Goal: Information Seeking & Learning: Learn about a topic

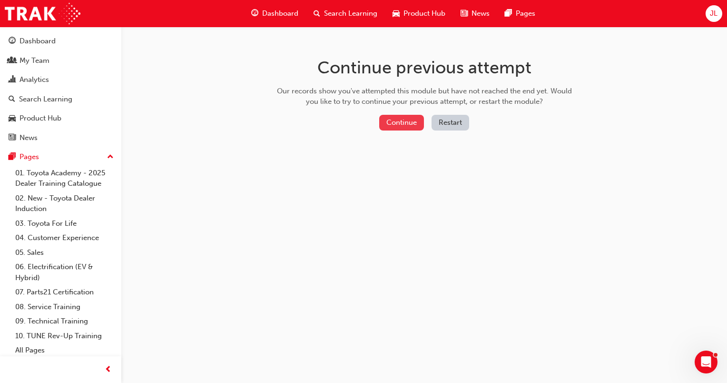
click at [410, 120] on button "Continue" at bounding box center [401, 123] width 45 height 16
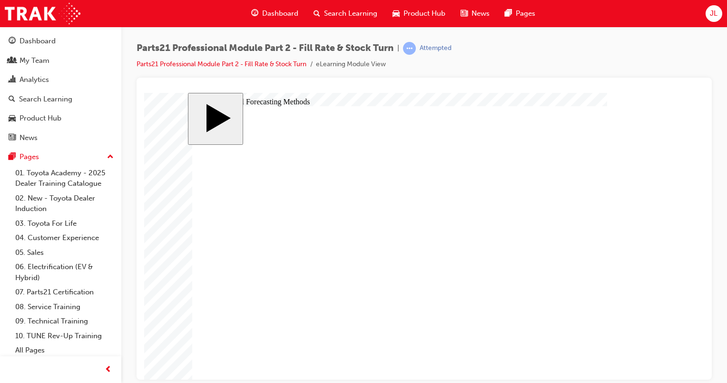
click at [192, 117] on div at bounding box center [168, 93] width 48 height 48
click at [192, 123] on div at bounding box center [168, 100] width 48 height 48
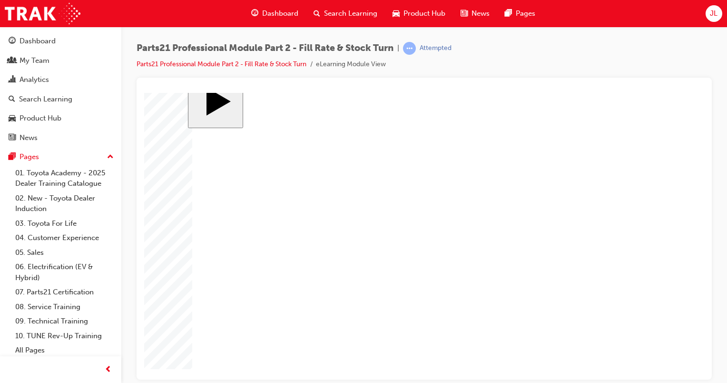
click at [192, 123] on div at bounding box center [168, 100] width 48 height 48
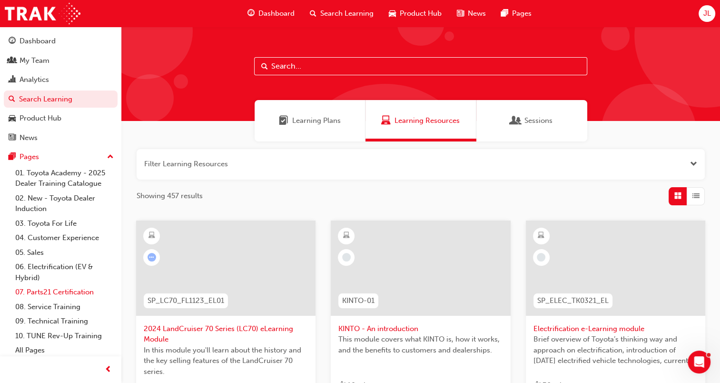
click at [75, 288] on link "07. Parts21 Certification" at bounding box center [64, 292] width 106 height 15
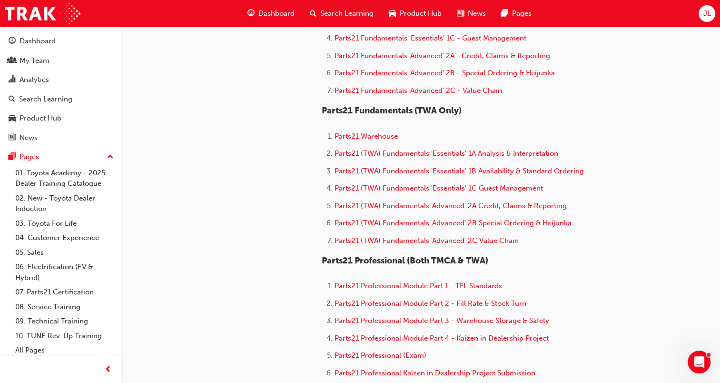
scroll to position [428, 0]
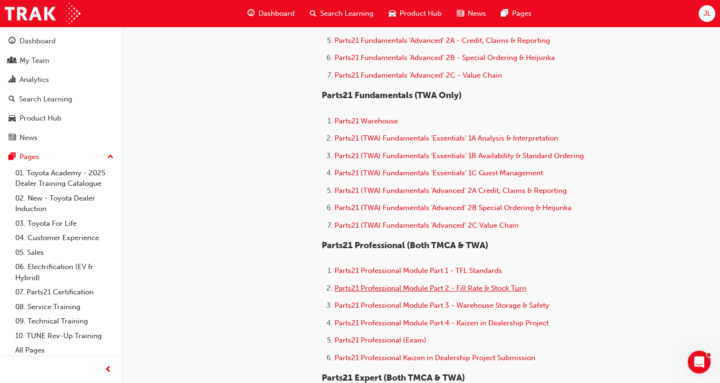
click at [475, 289] on span "Parts21 Professional Module Part 2 - Fill Rate & Stock Turn" at bounding box center [431, 288] width 192 height 9
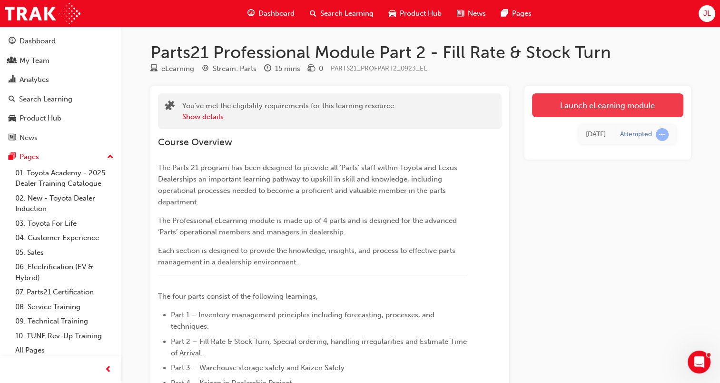
click at [622, 107] on link "Launch eLearning module" at bounding box center [607, 105] width 151 height 24
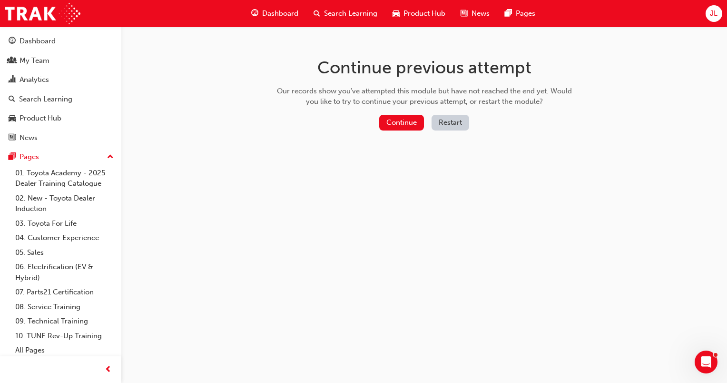
click at [444, 122] on button "Restart" at bounding box center [451, 123] width 38 height 16
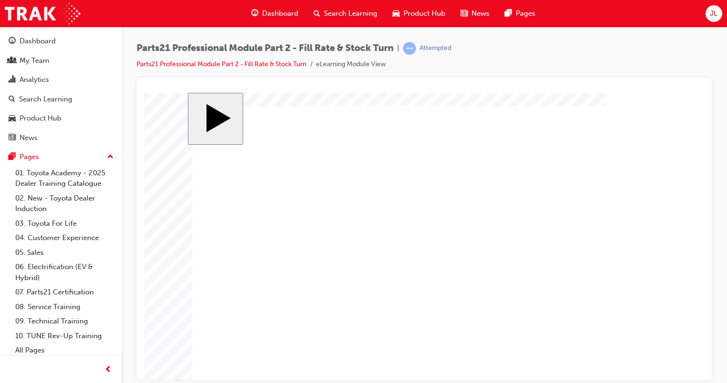
scroll to position [23, 0]
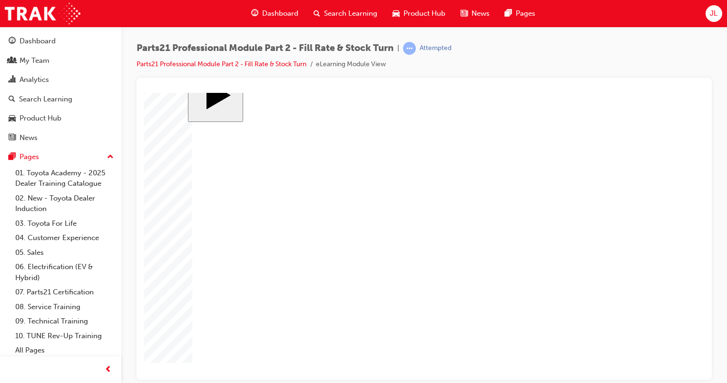
checkbox input "true"
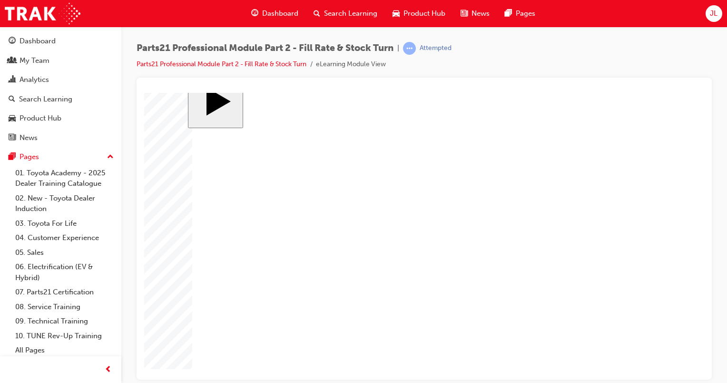
checkbox input "true"
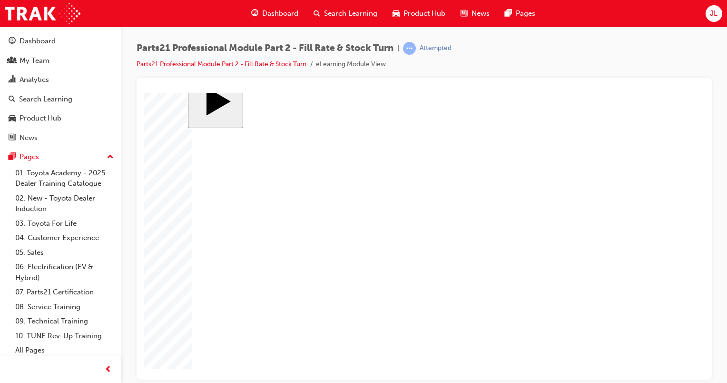
checkbox input "true"
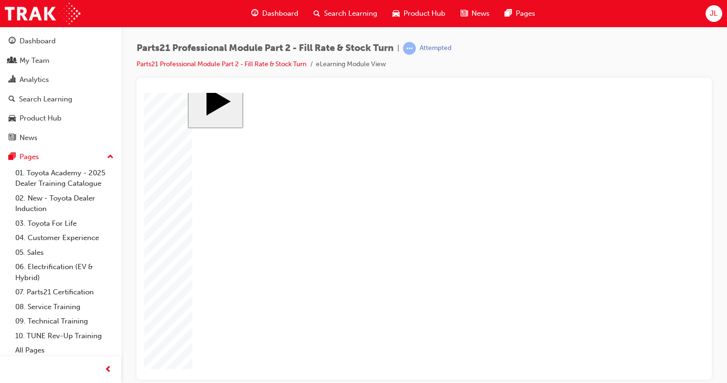
checkbox input "true"
